Goal: Connect with others: Connect with others

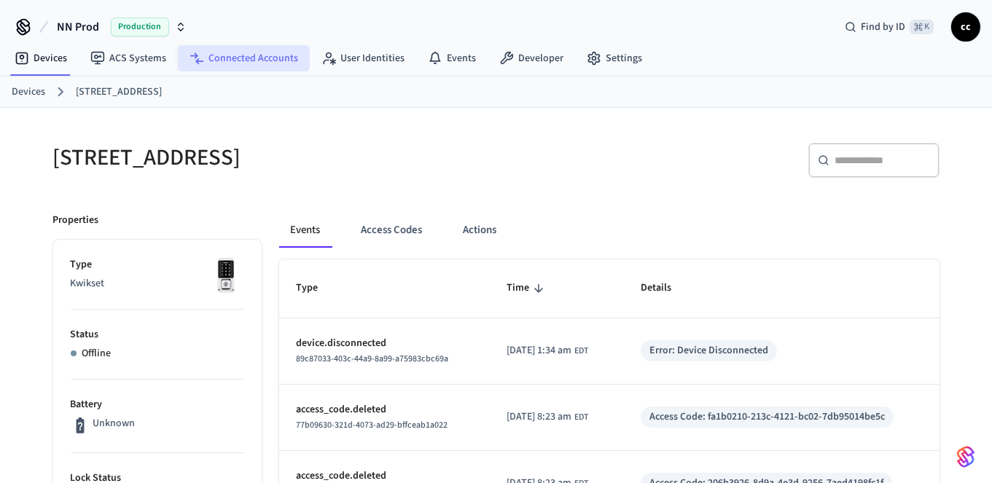
click at [235, 60] on link "Connected Accounts" at bounding box center [244, 58] width 132 height 26
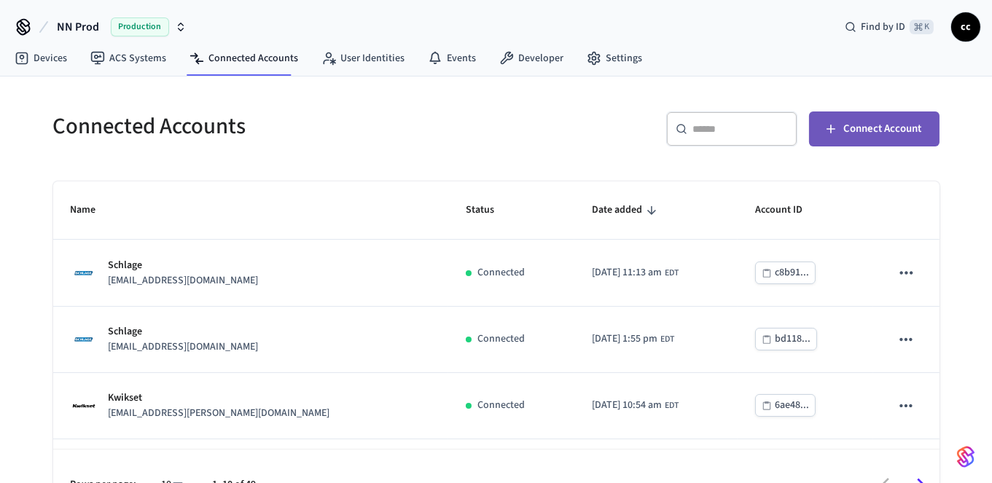
click at [869, 122] on span "Connect Account" at bounding box center [883, 129] width 78 height 19
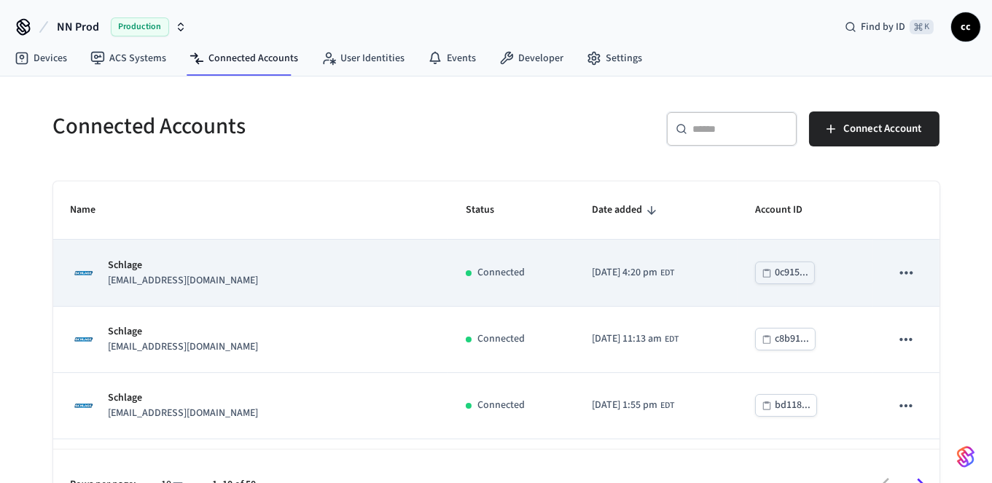
click at [318, 269] on div "Schlage [EMAIL_ADDRESS][DOMAIN_NAME]" at bounding box center [251, 273] width 360 height 31
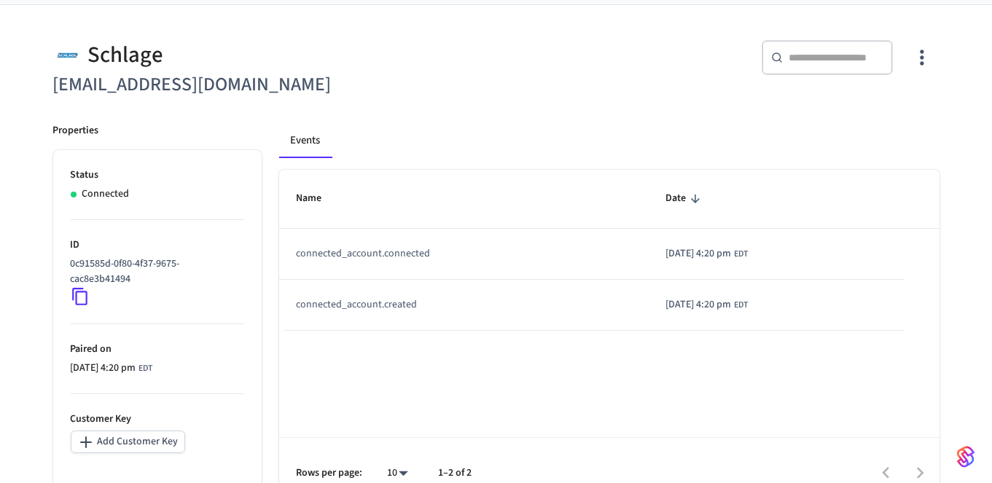
scroll to position [126, 0]
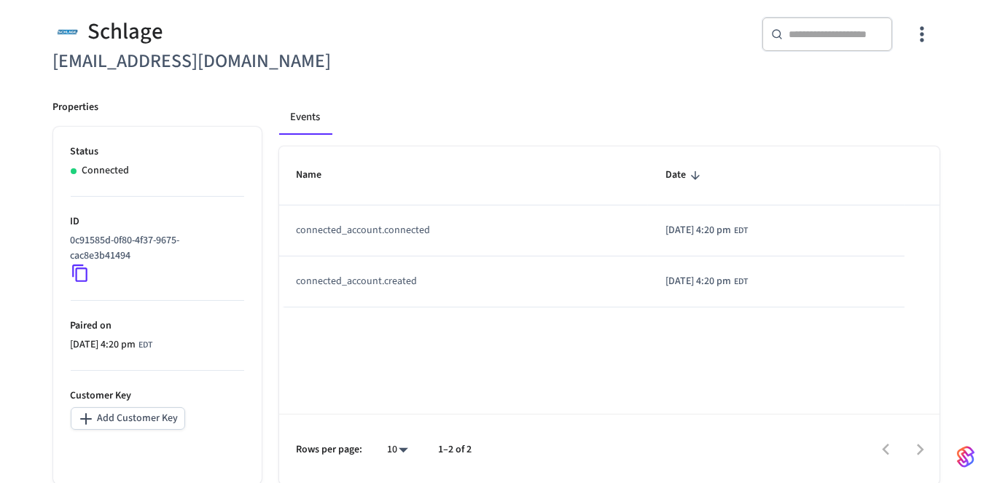
click at [79, 271] on icon at bounding box center [80, 273] width 19 height 19
